Goal: Transaction & Acquisition: Subscribe to service/newsletter

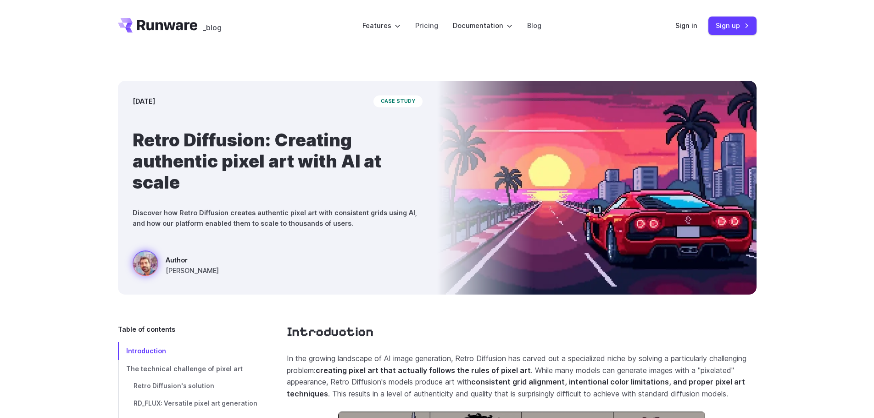
click at [177, 25] on icon "Go to /" at bounding box center [158, 25] width 80 height 15
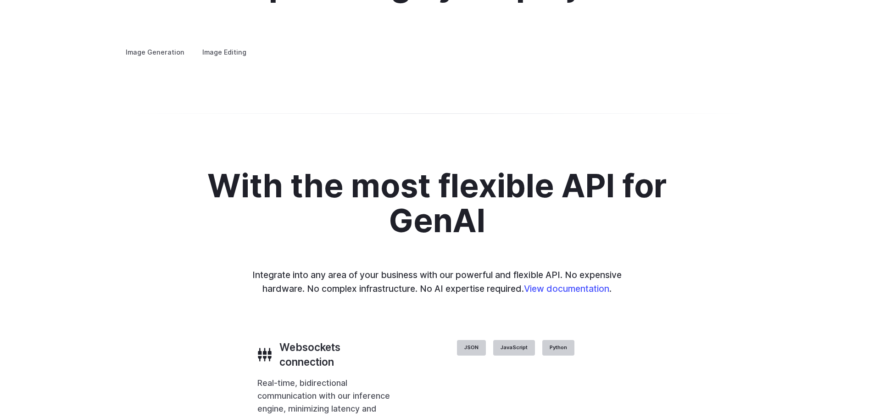
scroll to position [1744, 0]
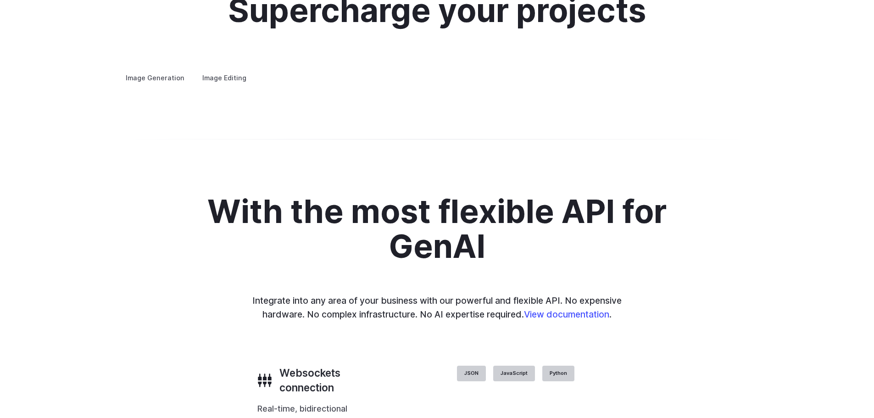
click at [0, 0] on summary "Concept design" at bounding box center [0, 0] width 0 height 0
click at [0, 0] on summary "Creative styling" at bounding box center [0, 0] width 0 height 0
click at [0, 0] on summary "Architecture" at bounding box center [0, 0] width 0 height 0
click at [0, 0] on summary "Product design" at bounding box center [0, 0] width 0 height 0
click at [0, 0] on summary "Personalized assets" at bounding box center [0, 0] width 0 height 0
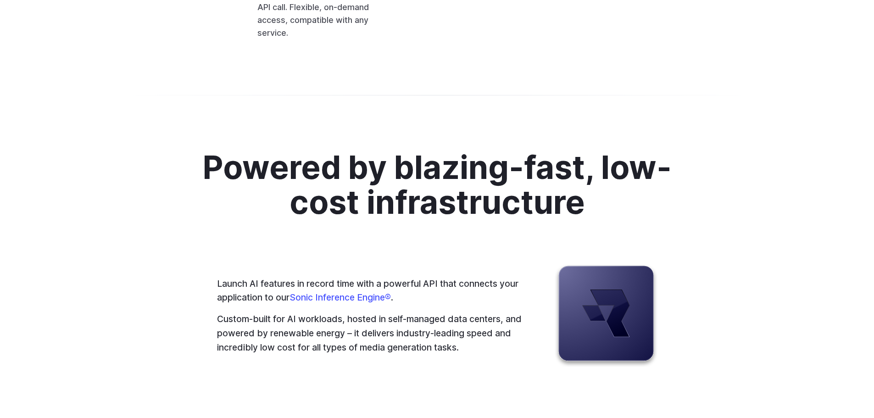
scroll to position [2316, 0]
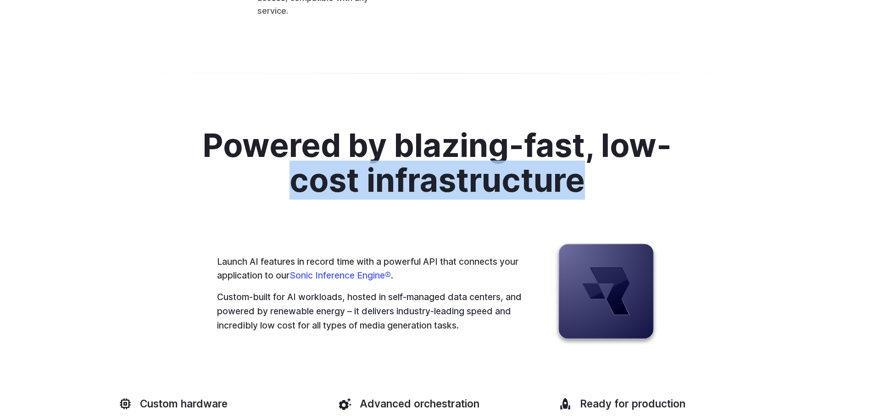
drag, startPoint x: 871, startPoint y: 284, endPoint x: 877, endPoint y: 324, distance: 40.9
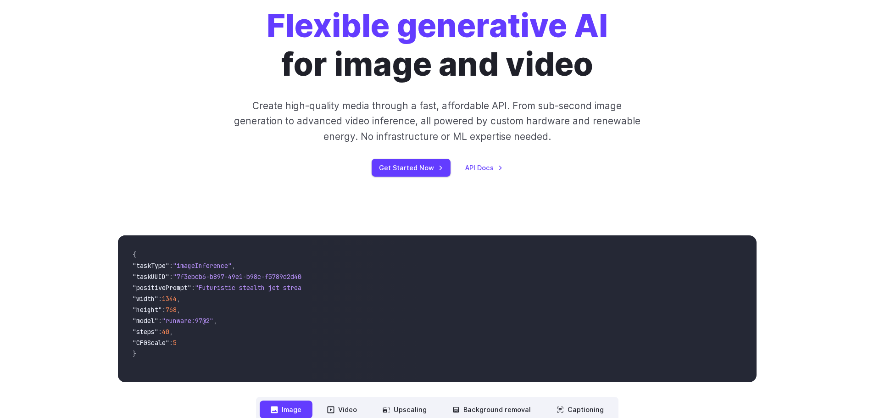
scroll to position [0, 0]
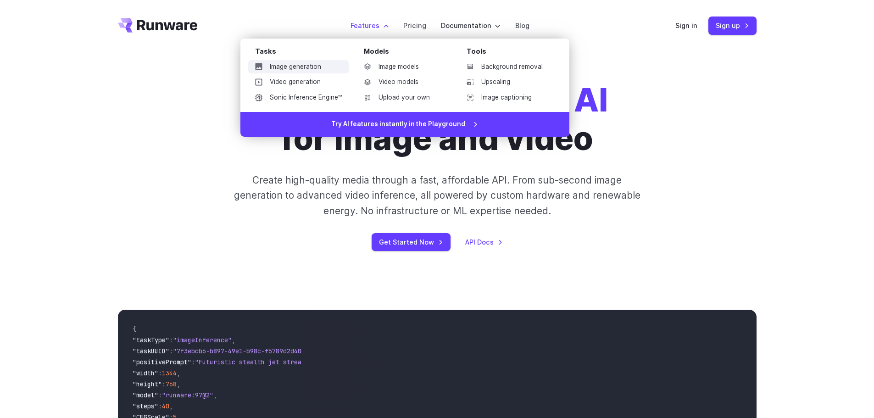
click at [311, 69] on link "Image generation" at bounding box center [298, 67] width 101 height 14
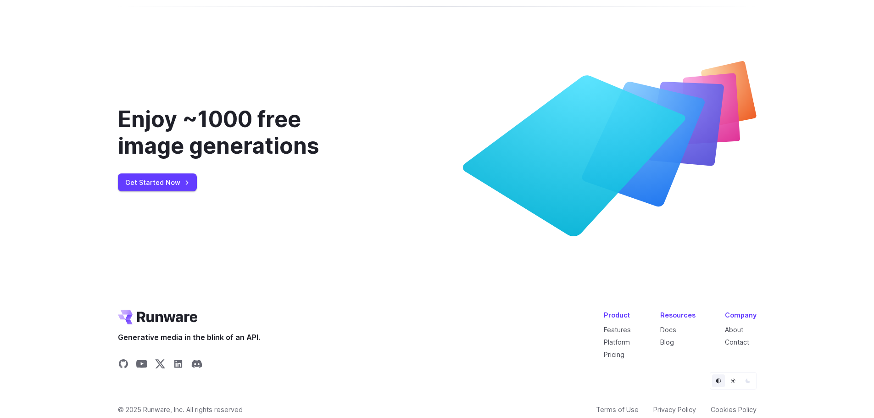
scroll to position [3730, 0]
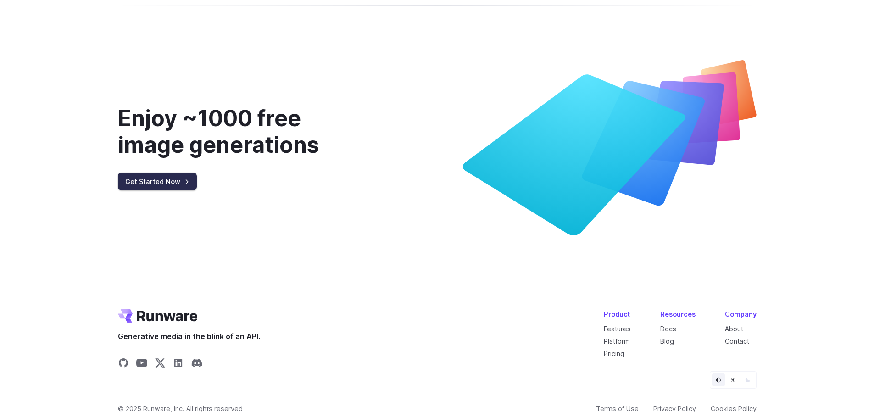
click at [183, 173] on link "Get Started Now" at bounding box center [157, 182] width 79 height 18
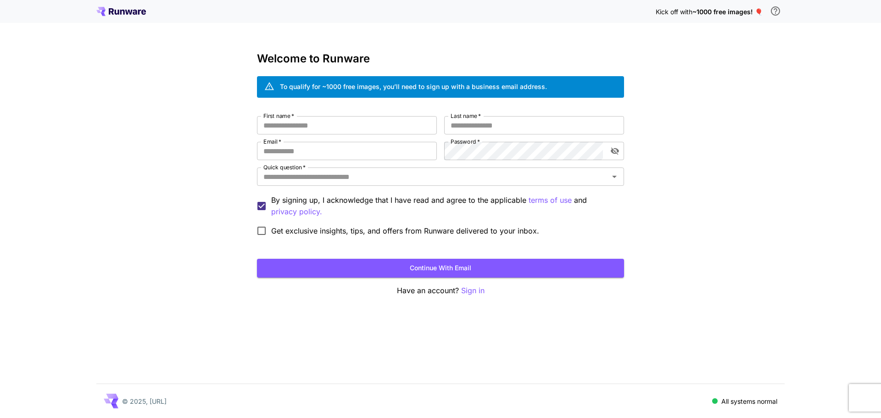
click at [128, 14] on icon at bounding box center [128, 12] width 7 height 5
